Goal: Task Accomplishment & Management: Complete application form

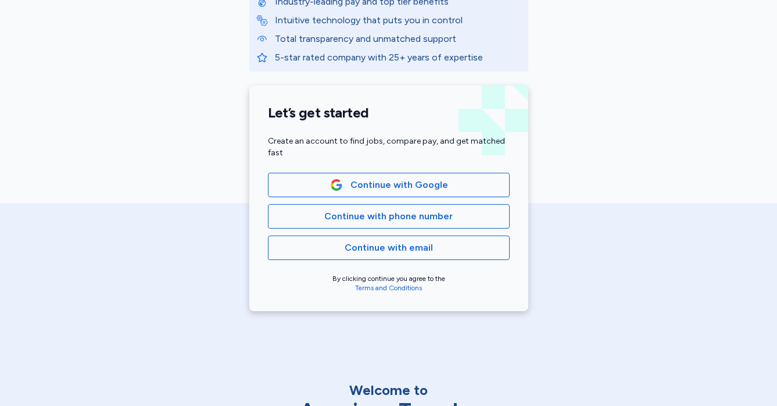
scroll to position [196, 0]
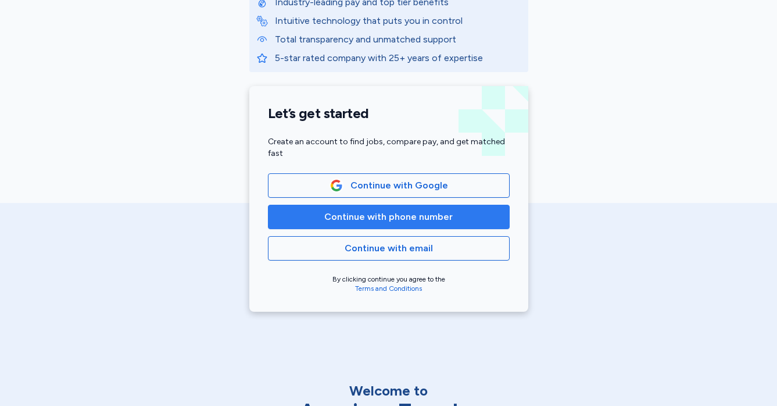
click at [396, 218] on span "Continue with phone number" at bounding box center [388, 217] width 128 height 14
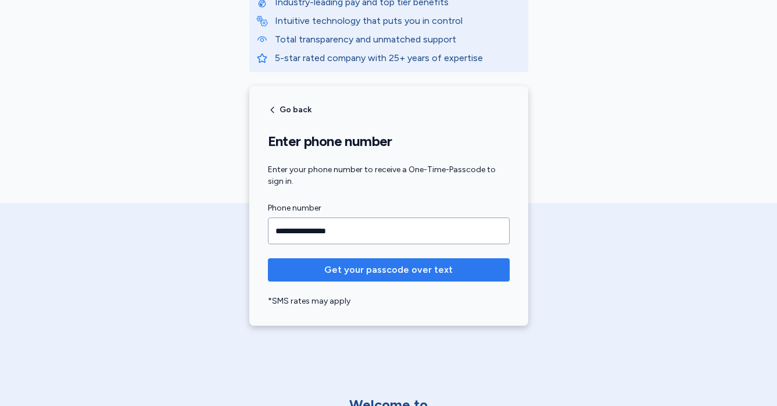
type input "**********"
click at [421, 276] on span "Get your passcode over text" at bounding box center [388, 270] width 128 height 14
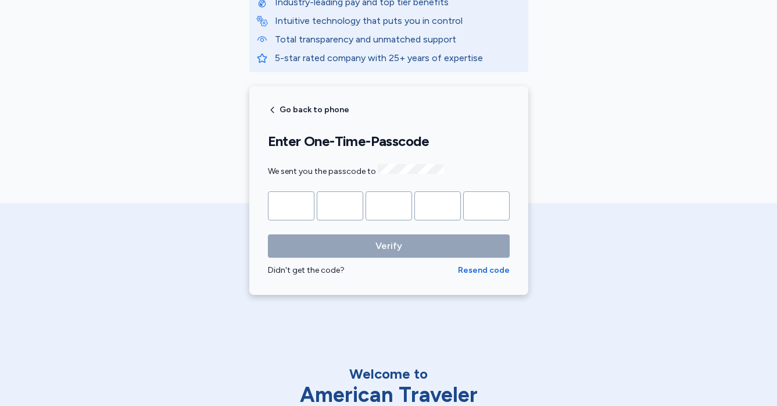
type input "*"
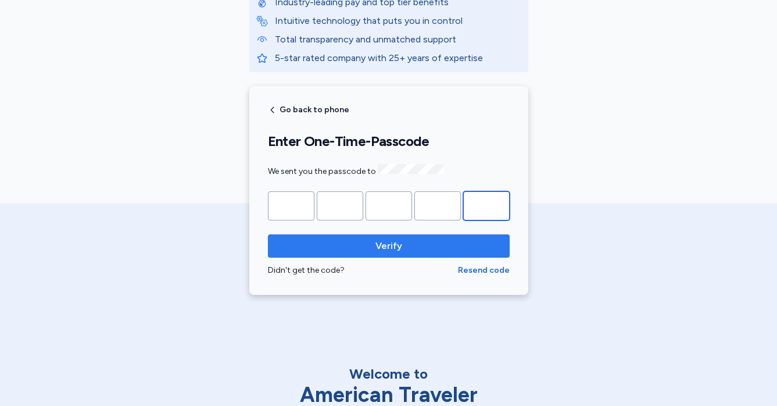
type input "*"
click at [409, 245] on span "Verify" at bounding box center [388, 246] width 223 height 14
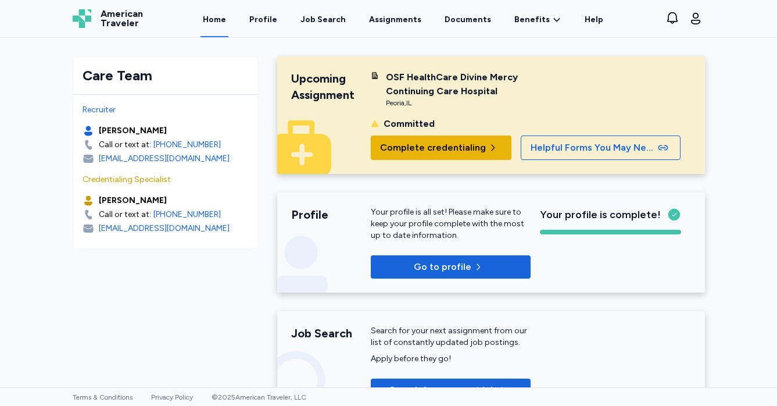
click at [420, 145] on span "Complete credentialing" at bounding box center [433, 148] width 106 height 14
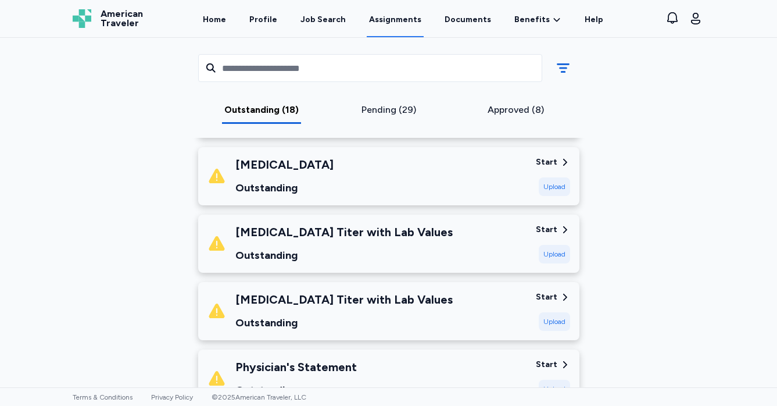
scroll to position [225, 0]
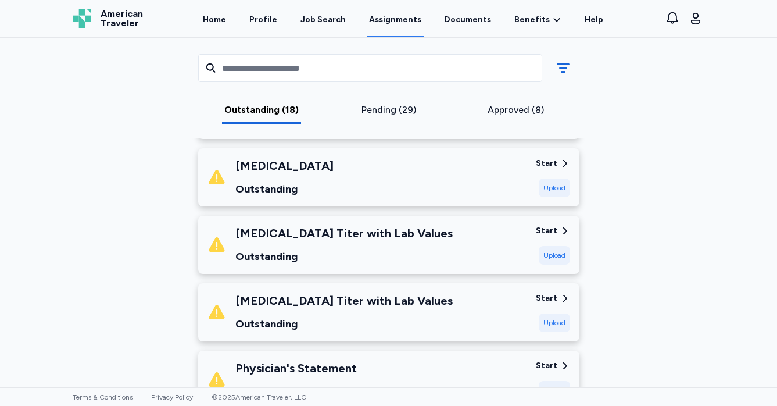
click at [554, 166] on div "Start" at bounding box center [547, 163] width 22 height 12
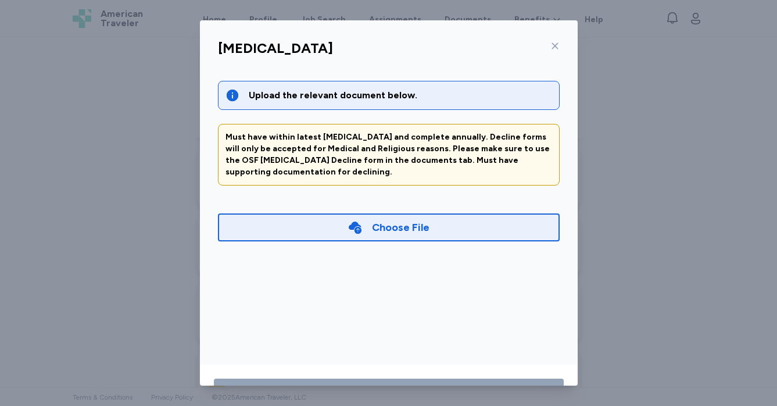
click at [558, 43] on icon at bounding box center [554, 45] width 9 height 9
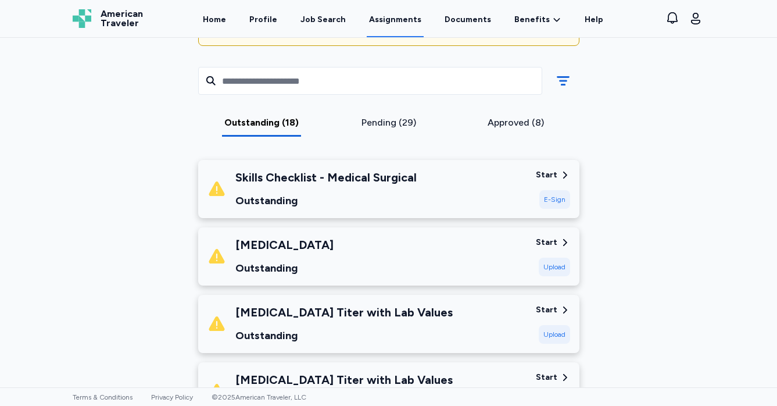
scroll to position [167, 0]
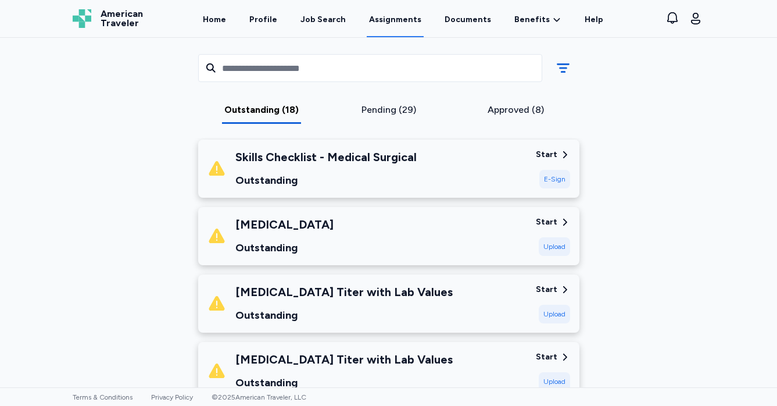
click at [509, 109] on div "Approved (8)" at bounding box center [516, 110] width 118 height 14
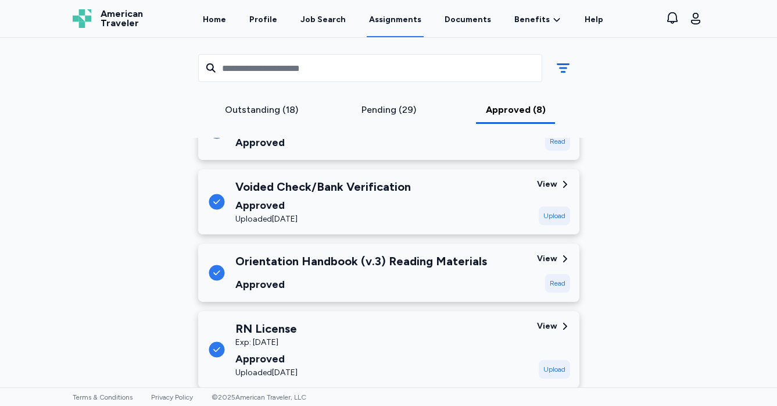
scroll to position [532, 0]
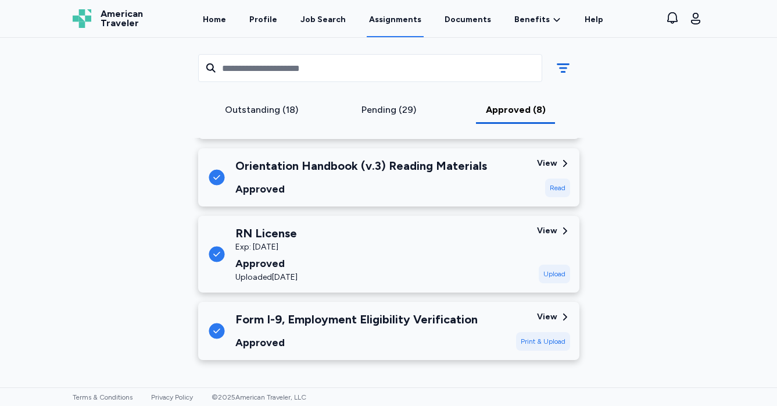
click at [379, 103] on div "Pending (29)" at bounding box center [388, 110] width 118 height 14
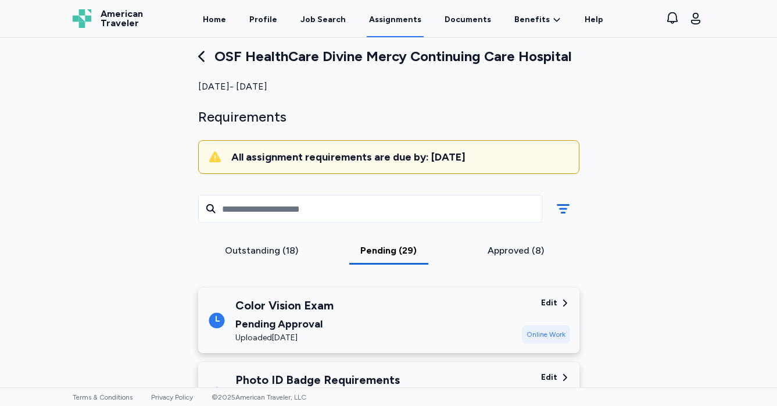
scroll to position [0, 0]
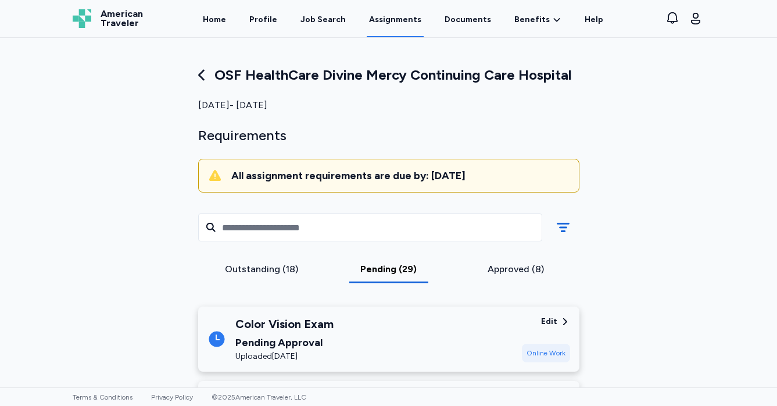
click at [292, 263] on div "Outstanding (18)" at bounding box center [262, 269] width 118 height 14
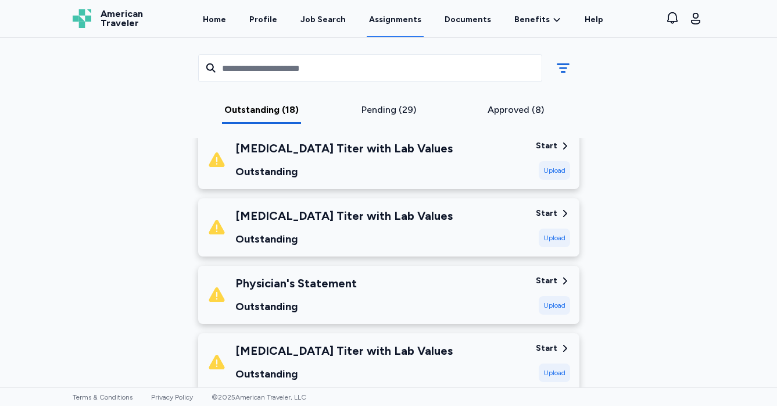
scroll to position [320, 0]
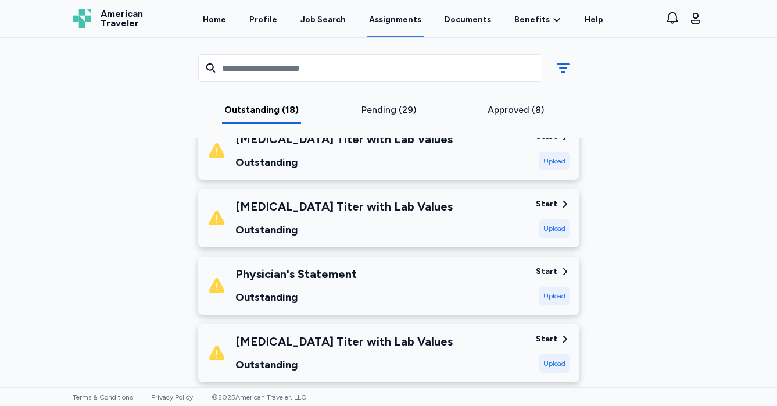
click at [499, 295] on div "Physician's Statement Outstanding" at bounding box center [366, 286] width 319 height 40
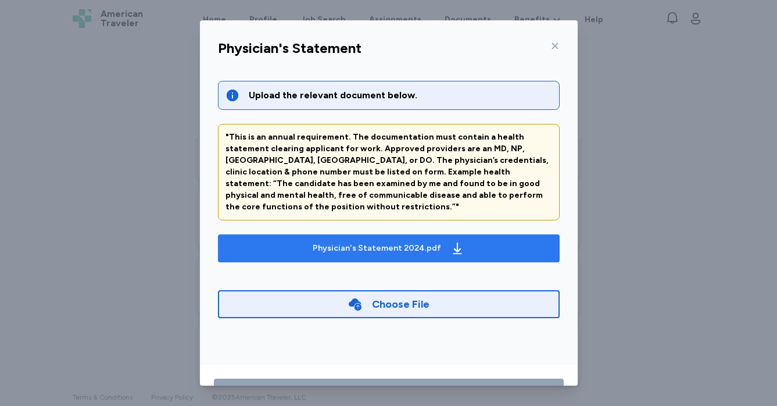
click at [436, 239] on div "Physician's Statement 2024.pdf" at bounding box center [388, 248] width 156 height 19
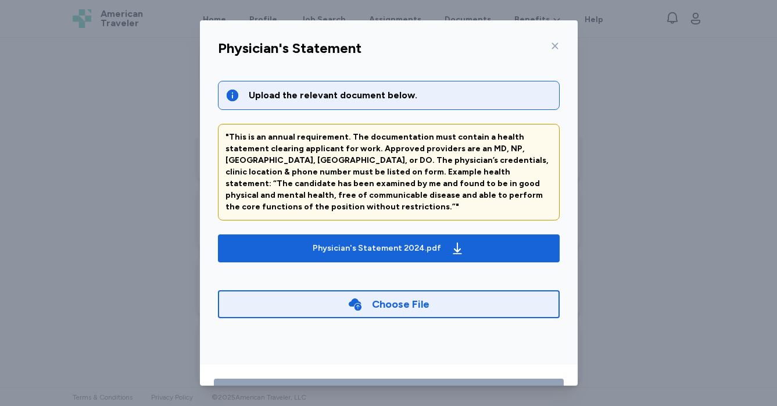
click at [554, 44] on icon at bounding box center [554, 45] width 9 height 9
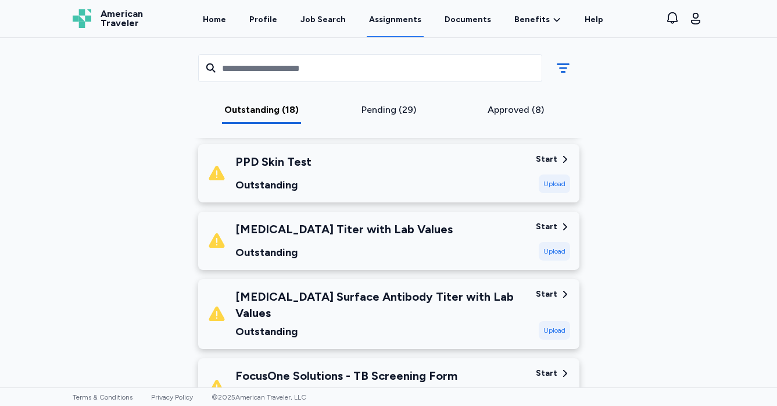
scroll to position [695, 0]
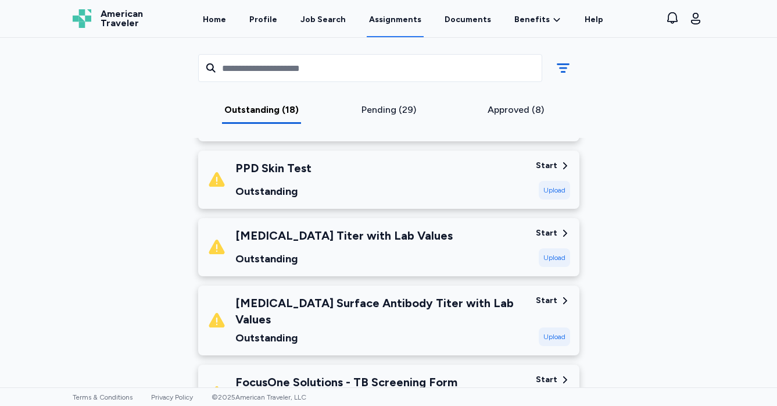
click at [546, 163] on div "Start" at bounding box center [547, 166] width 22 height 12
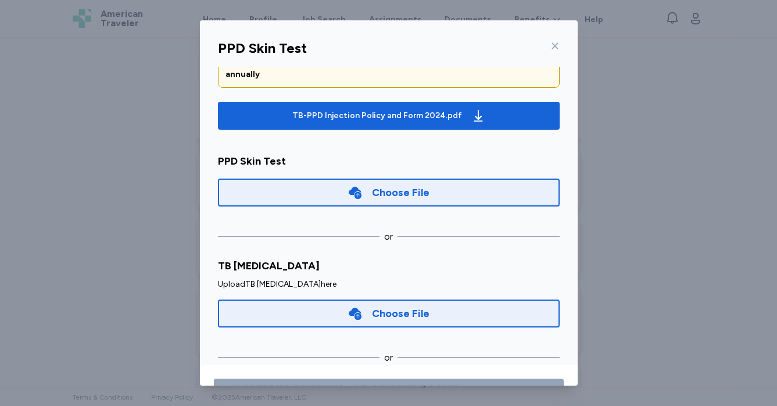
scroll to position [87, 0]
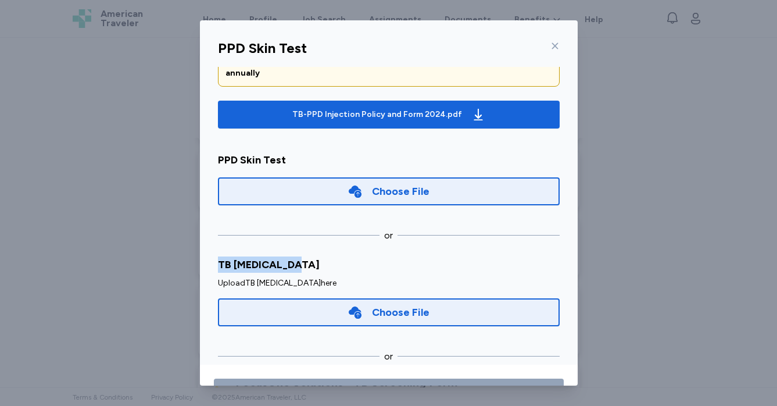
drag, startPoint x: 216, startPoint y: 257, endPoint x: 307, endPoint y: 255, distance: 91.9
click at [307, 255] on div "Upload the relevant document below. Will accept any 2 TB's within in the last 1…" at bounding box center [389, 217] width 360 height 300
copy div "TB [MEDICAL_DATA]"
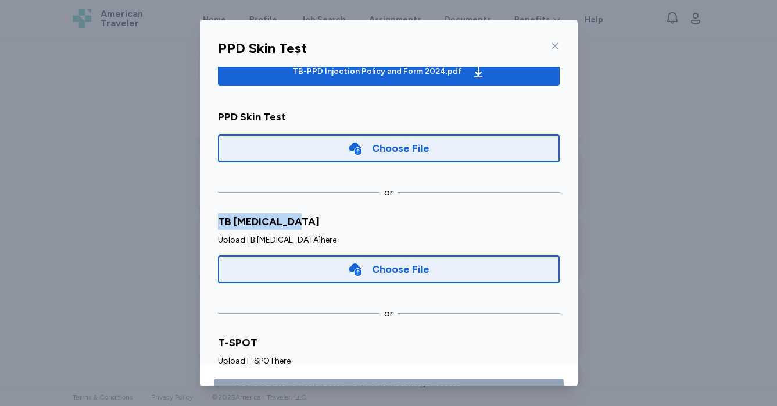
scroll to position [178, 0]
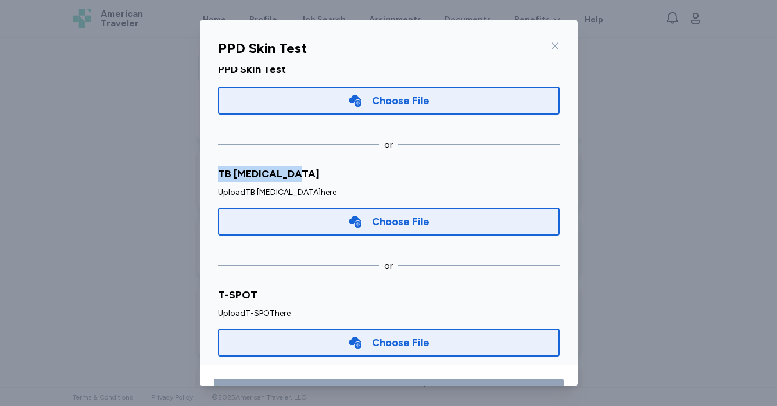
click at [640, 167] on div "PPD [MEDICAL_DATA] Upload the relevant document below. Will accept any 2 TB's w…" at bounding box center [388, 203] width 777 height 406
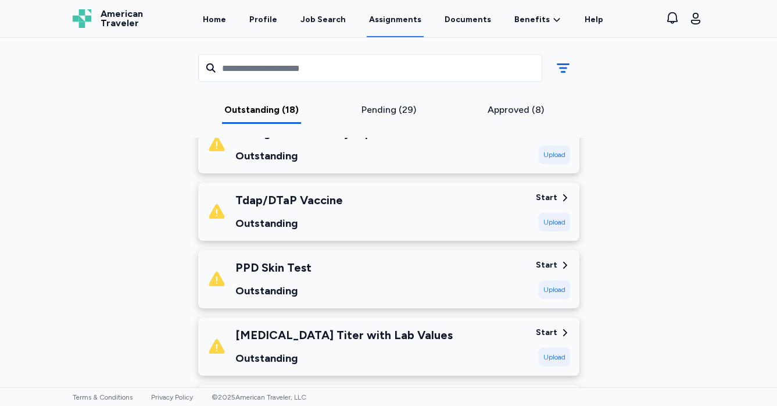
scroll to position [596, 0]
click at [436, 221] on div "Tdap/DTaP Vaccine Outstanding" at bounding box center [366, 211] width 319 height 40
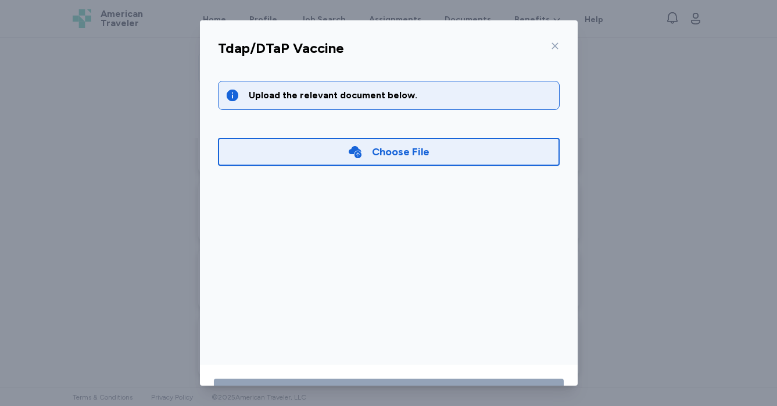
click at [549, 41] on div at bounding box center [553, 46] width 14 height 19
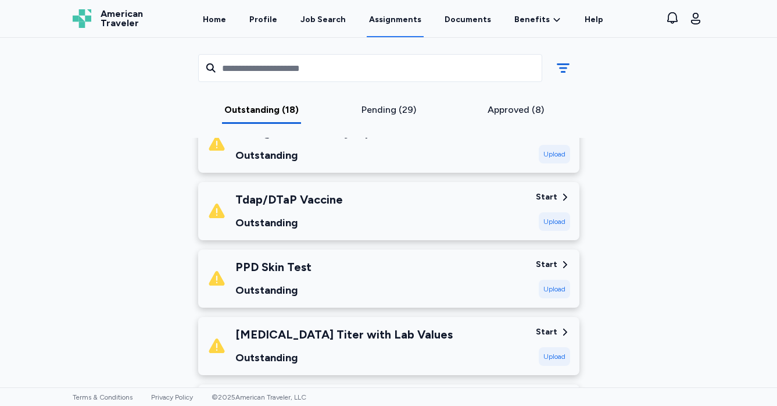
click at [561, 202] on div "Start Upload" at bounding box center [553, 211] width 34 height 40
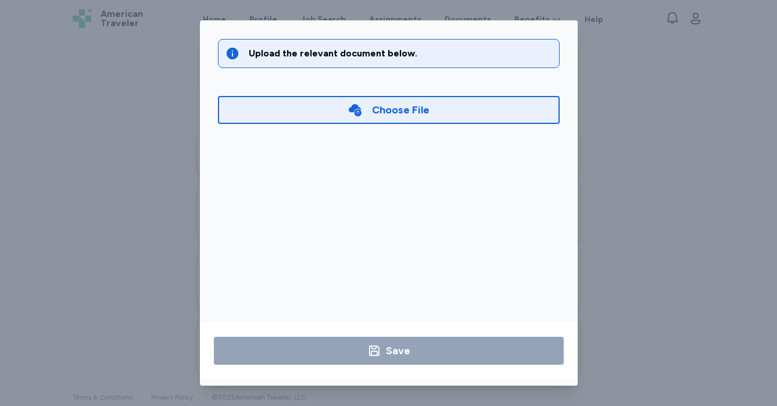
scroll to position [0, 0]
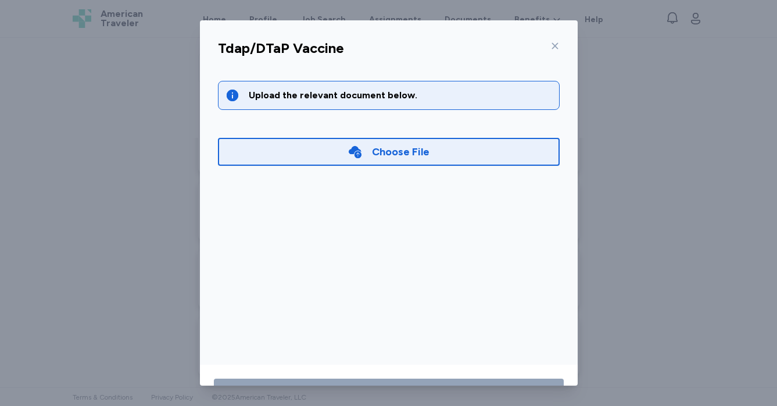
click at [557, 42] on icon at bounding box center [554, 45] width 9 height 9
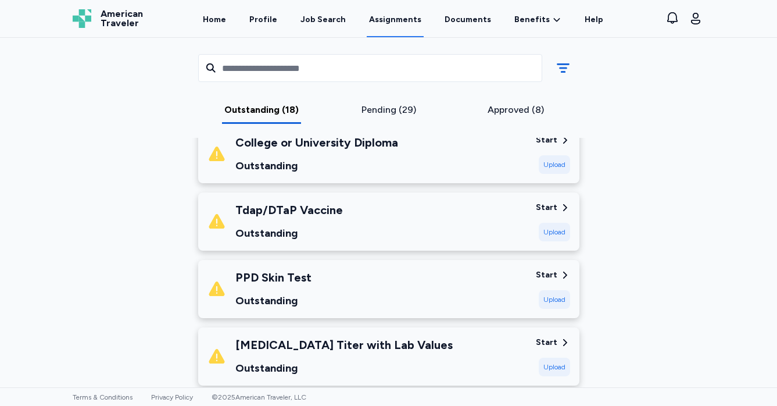
scroll to position [589, 0]
